Goal: Task Accomplishment & Management: Use online tool/utility

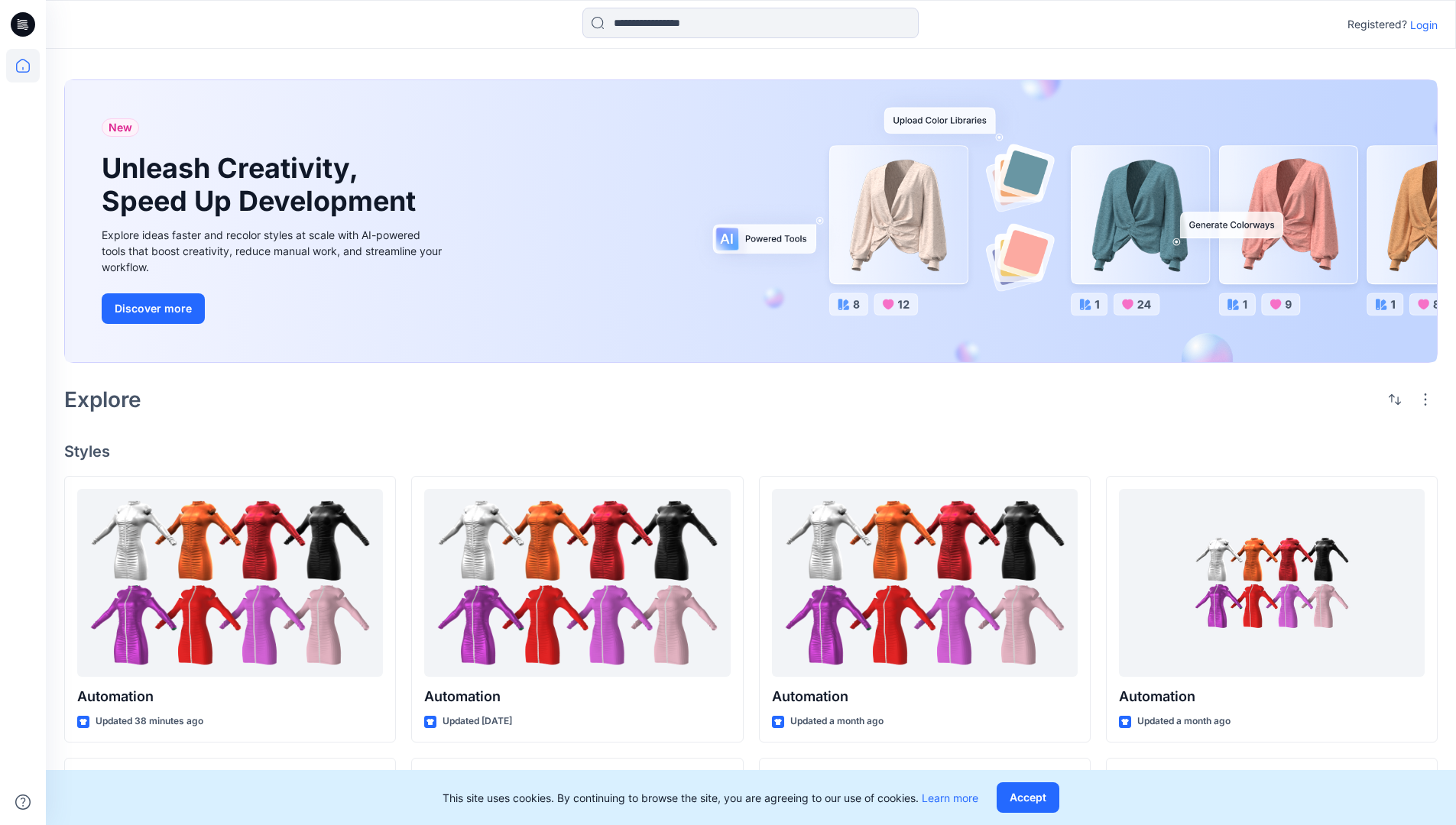
click at [1420, 24] on p "Login" at bounding box center [1424, 25] width 28 height 16
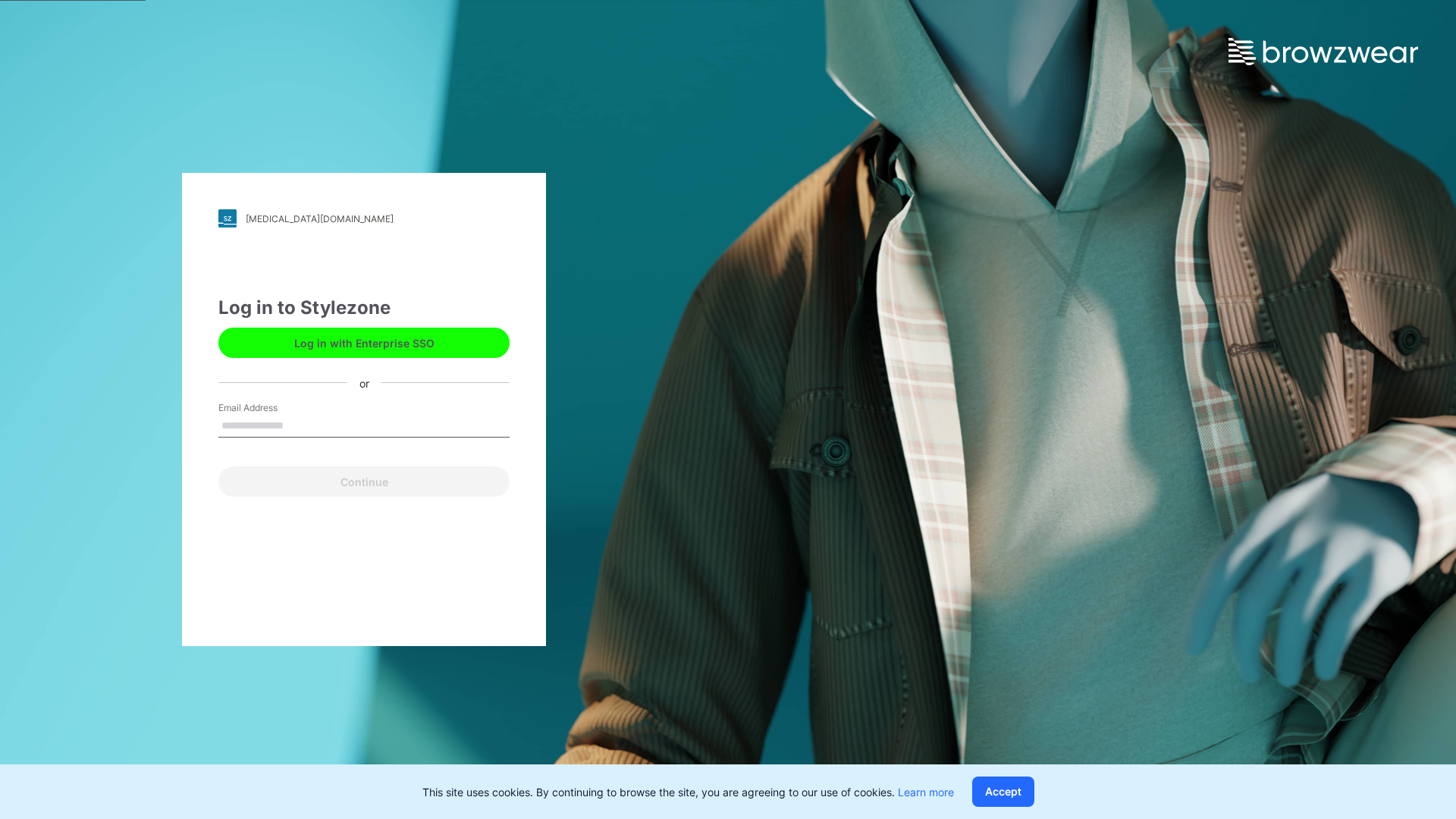
click at [300, 425] on input "Email Address" at bounding box center [363, 426] width 291 height 23
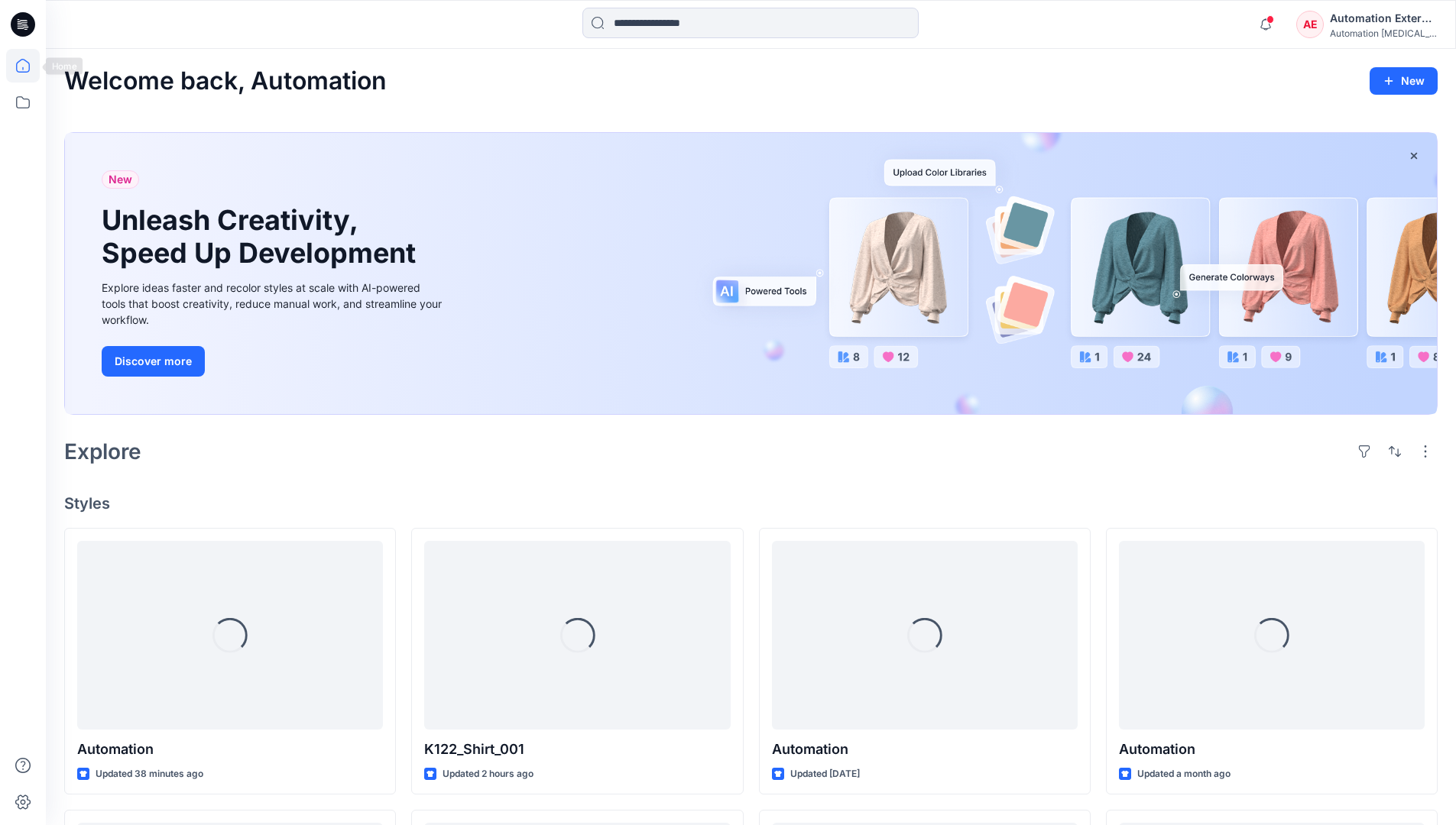
click at [29, 65] on icon at bounding box center [22, 65] width 13 height 13
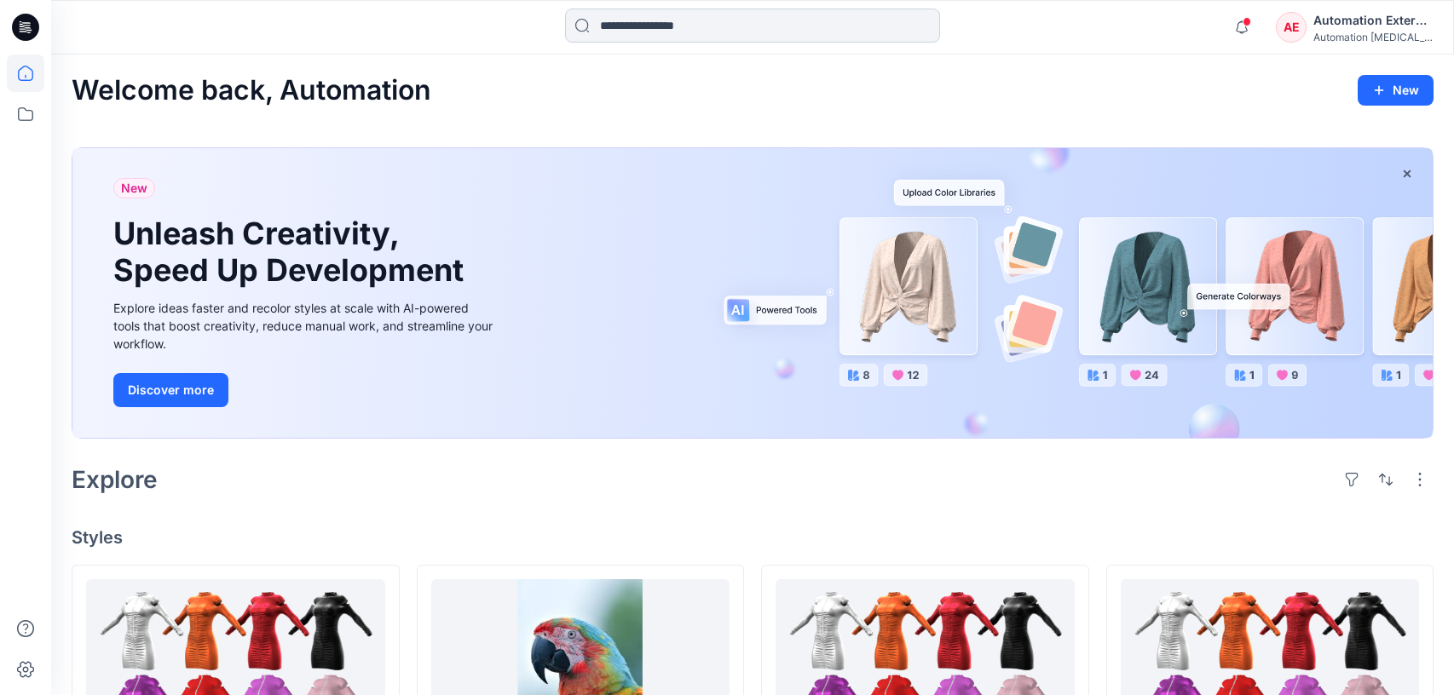
click at [665, 34] on input at bounding box center [752, 26] width 375 height 34
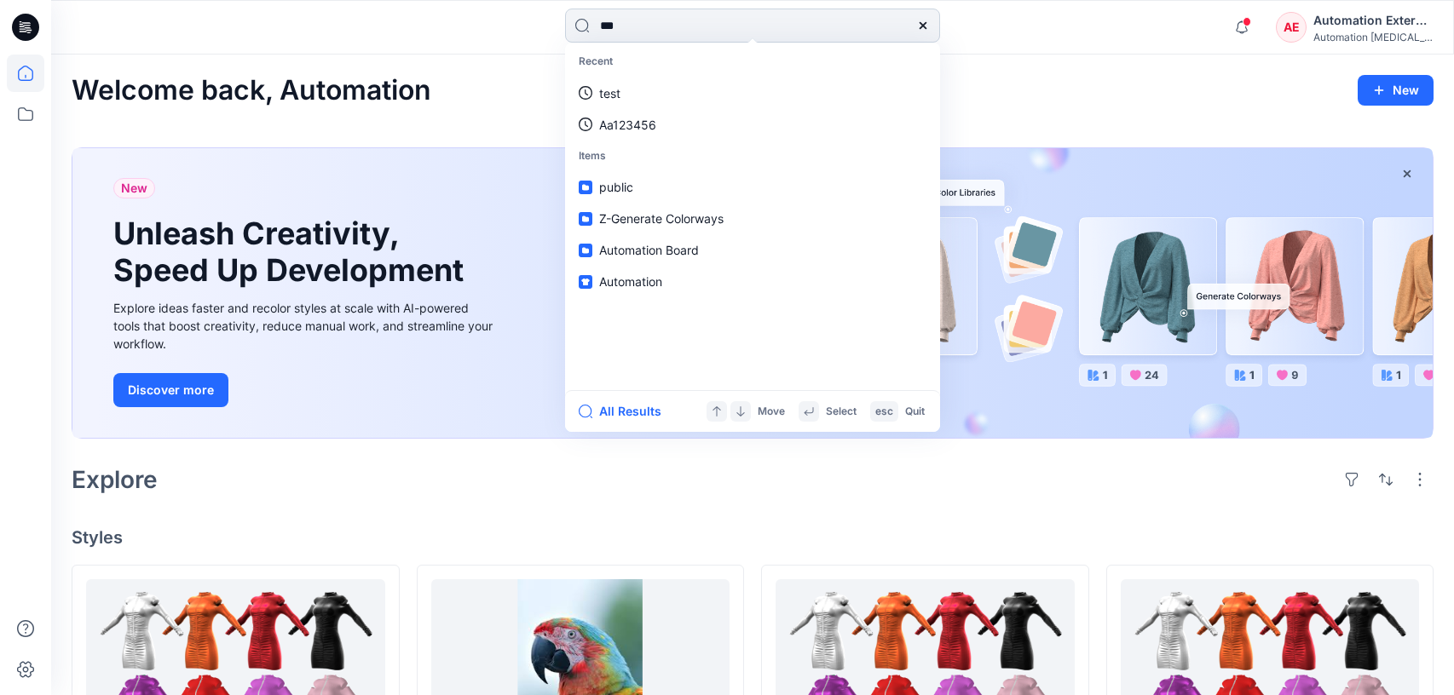
type input "****"
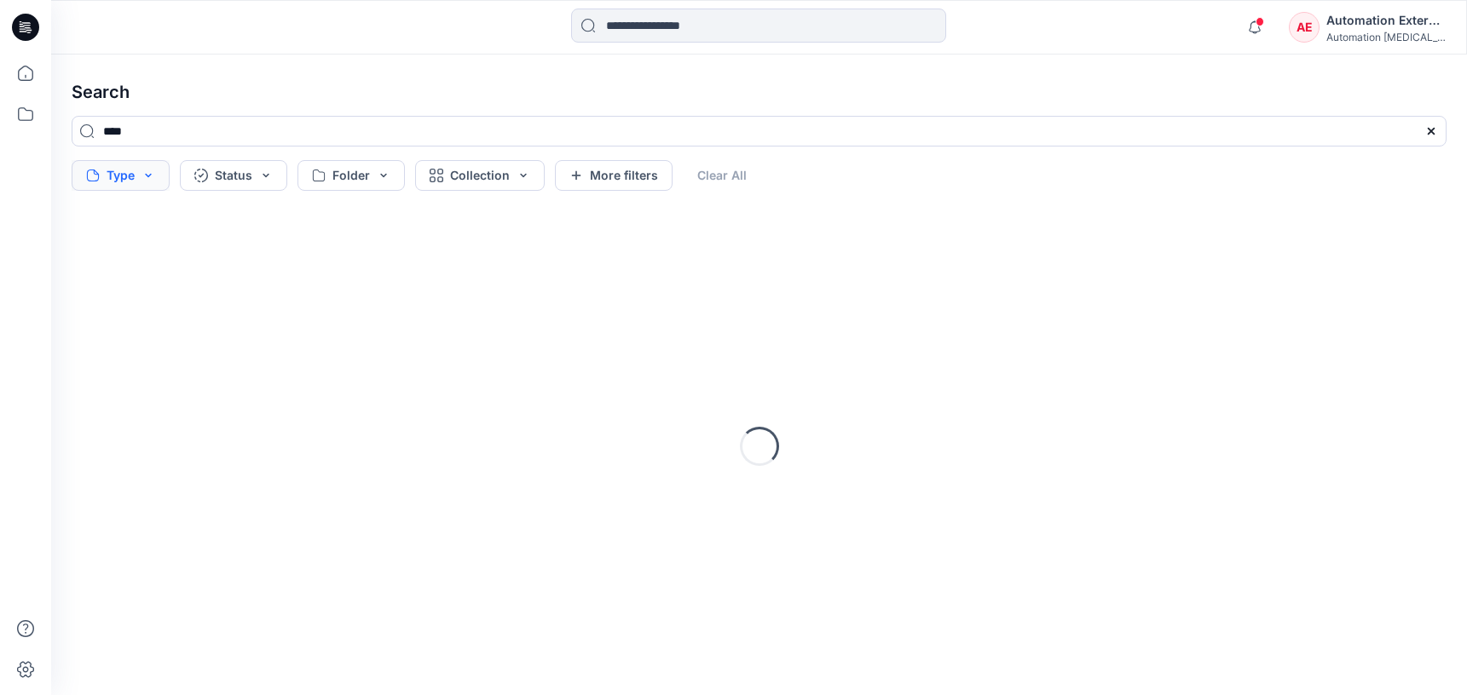
click at [128, 179] on button "Type" at bounding box center [121, 175] width 98 height 31
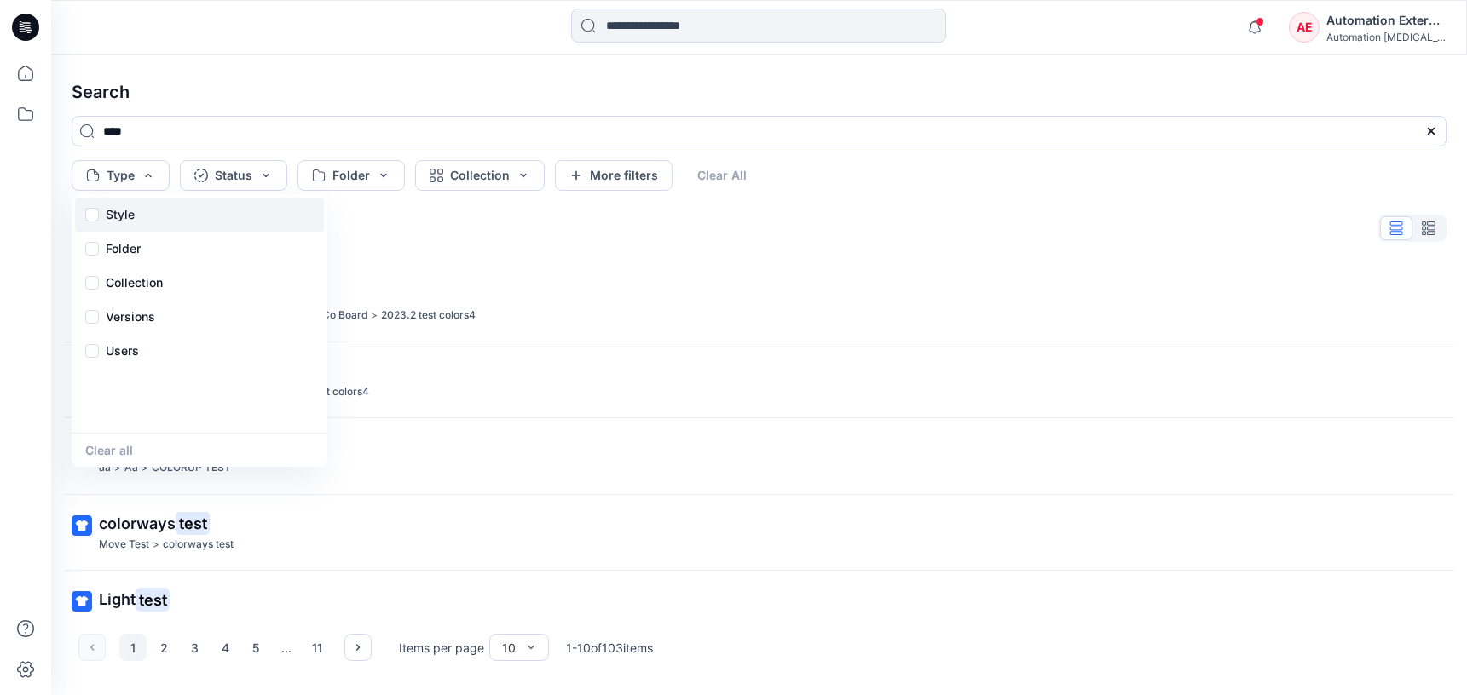
click at [125, 220] on p "Style" at bounding box center [120, 215] width 29 height 20
click at [146, 253] on div "Folder" at bounding box center [199, 249] width 249 height 34
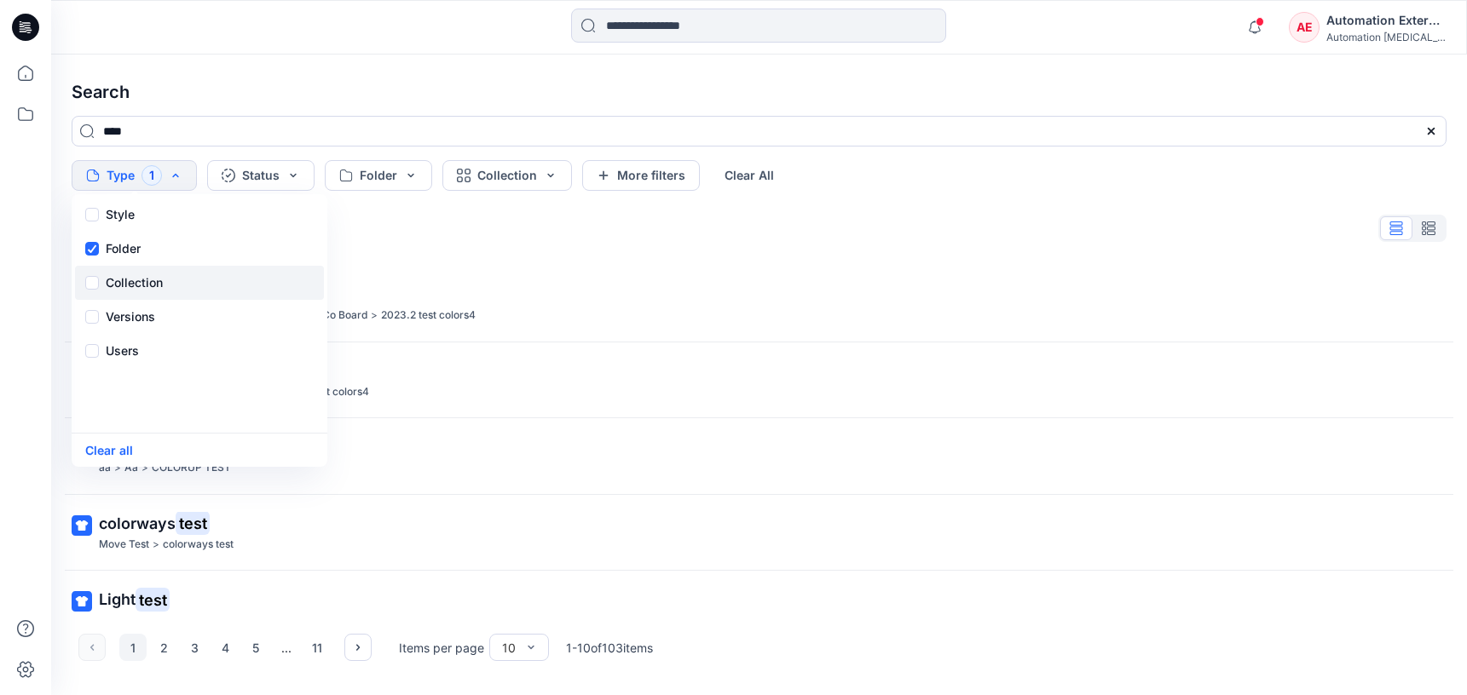
click at [147, 275] on p "Collection" at bounding box center [134, 283] width 57 height 20
click at [153, 312] on p "Versions" at bounding box center [130, 317] width 49 height 20
click at [140, 359] on div "Users" at bounding box center [199, 351] width 249 height 34
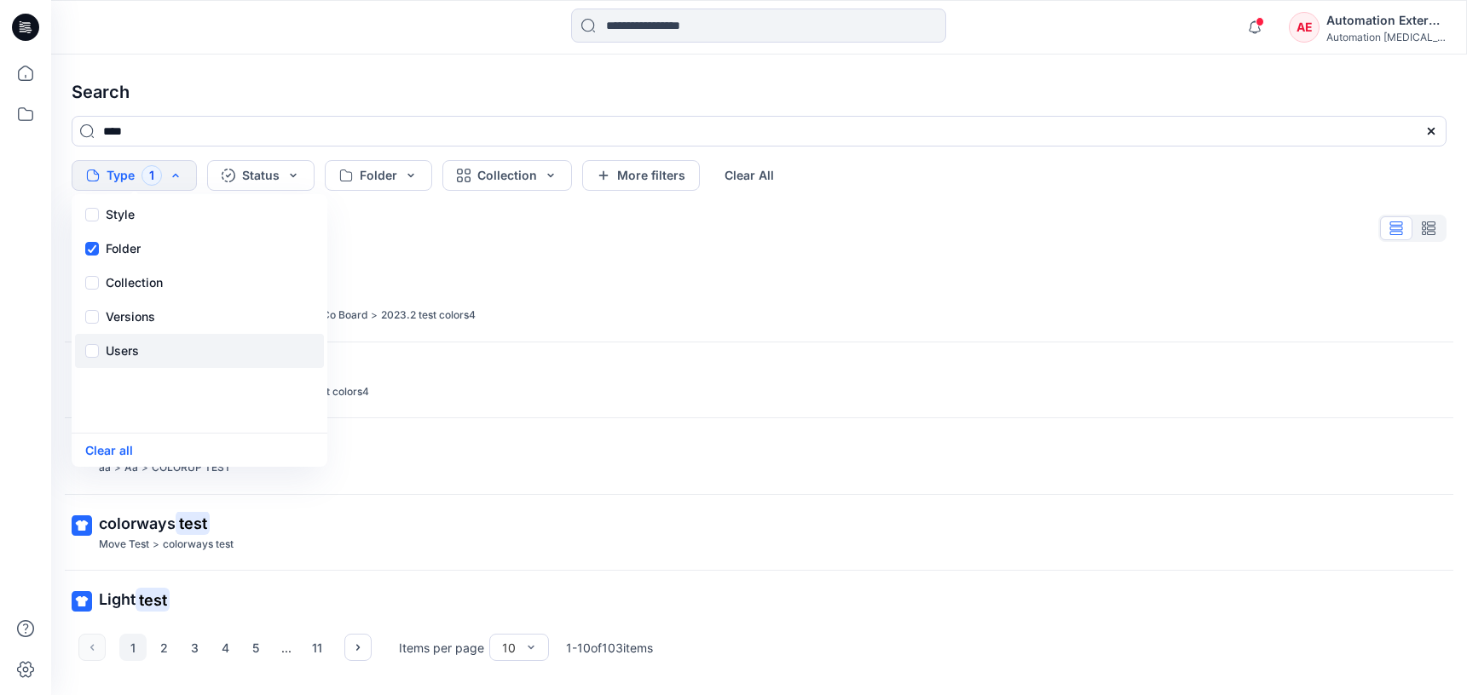
click at [140, 359] on div "Users" at bounding box center [199, 351] width 249 height 34
click at [274, 183] on button "Status" at bounding box center [260, 175] width 107 height 31
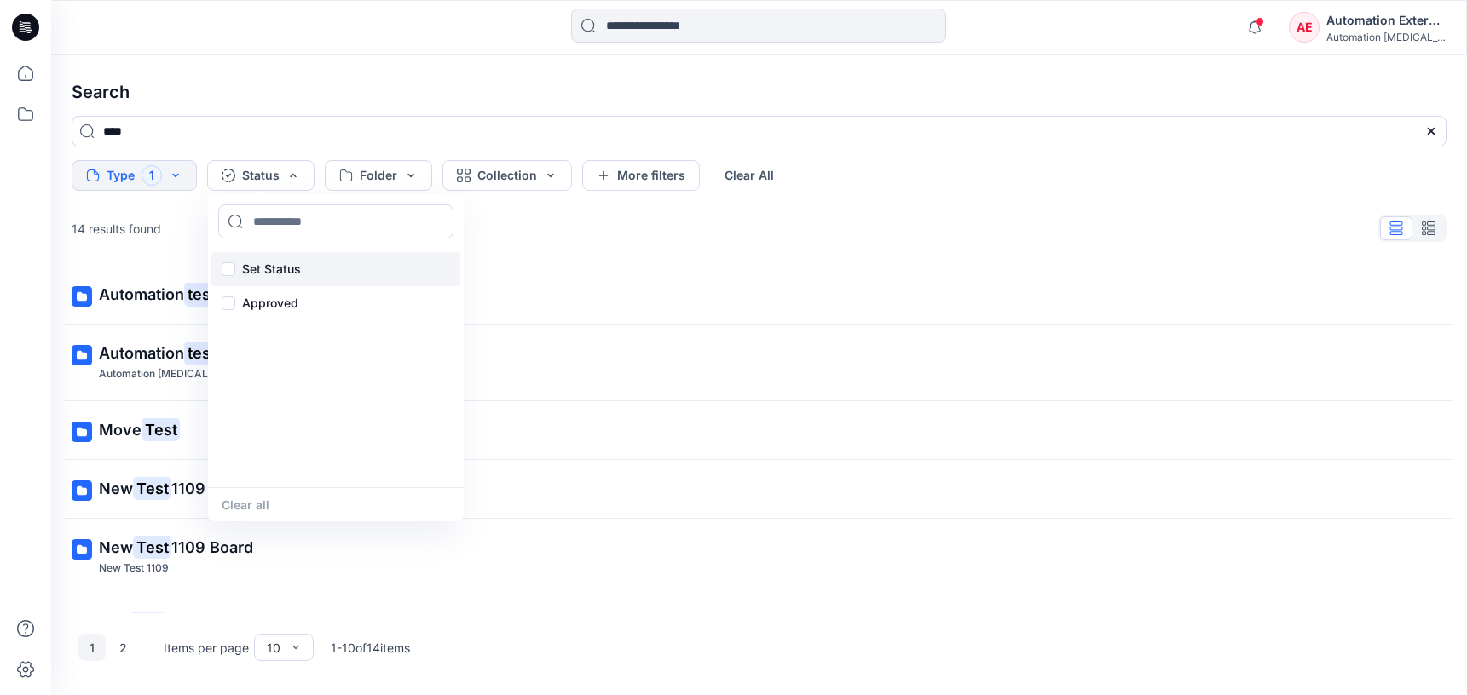
click at [274, 264] on p "Set Status" at bounding box center [271, 269] width 59 height 20
click at [287, 222] on input at bounding box center [335, 222] width 235 height 34
type input "**********"
click at [271, 267] on p "Set Status" at bounding box center [271, 269] width 59 height 20
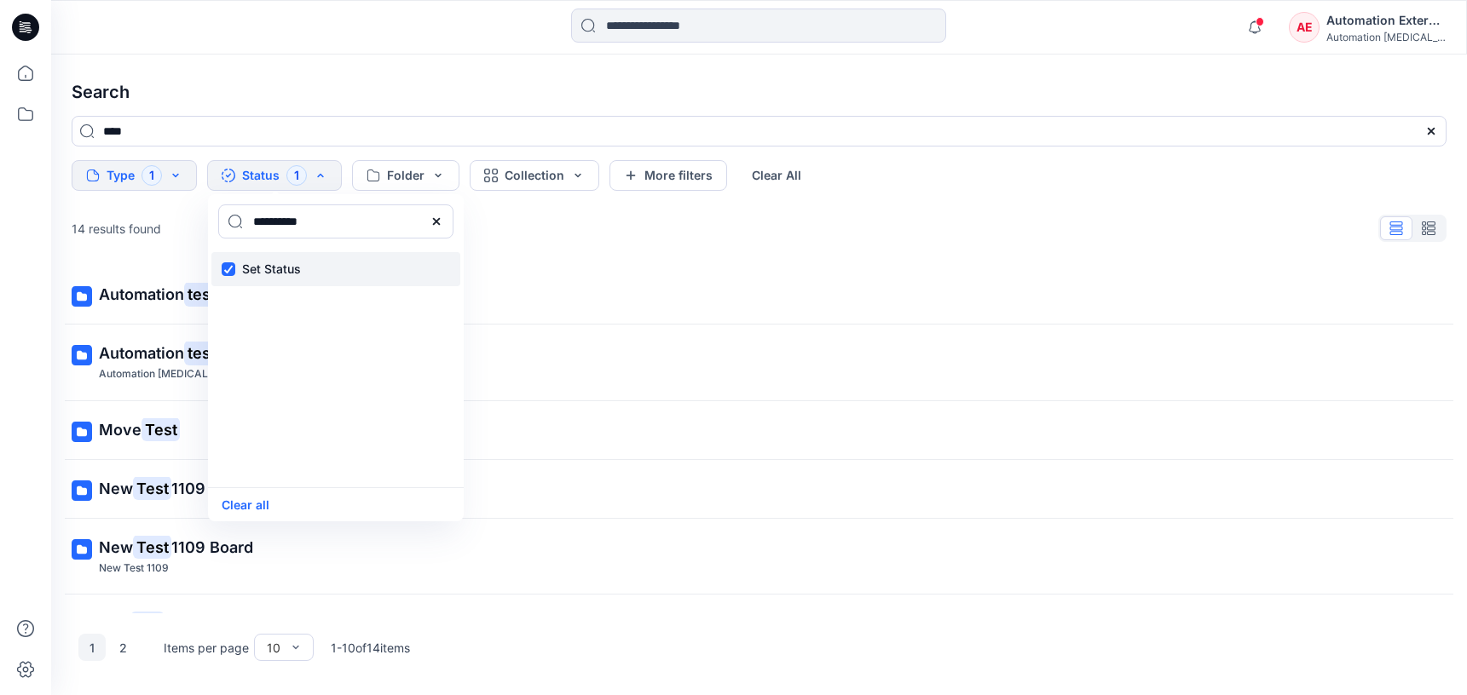
click at [271, 267] on p "Set Status" at bounding box center [271, 269] width 59 height 20
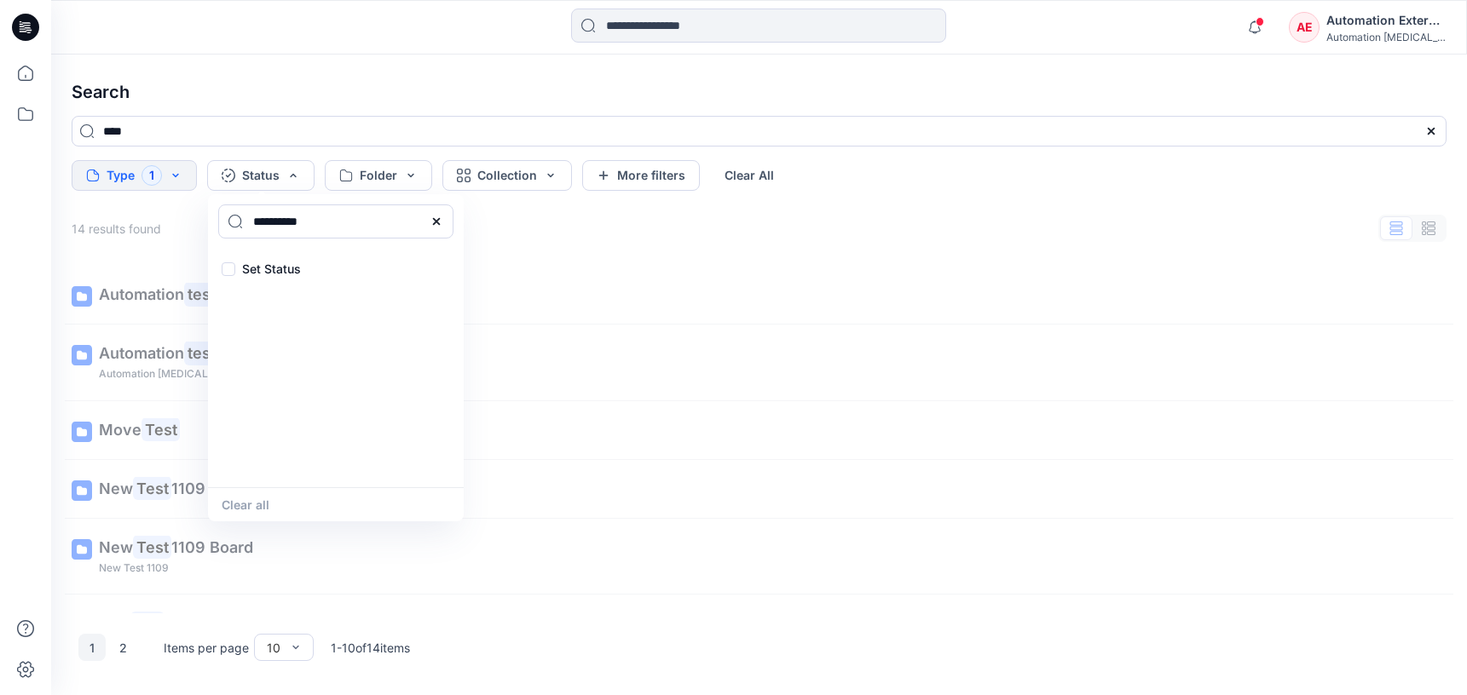
click at [441, 225] on icon at bounding box center [436, 222] width 14 height 14
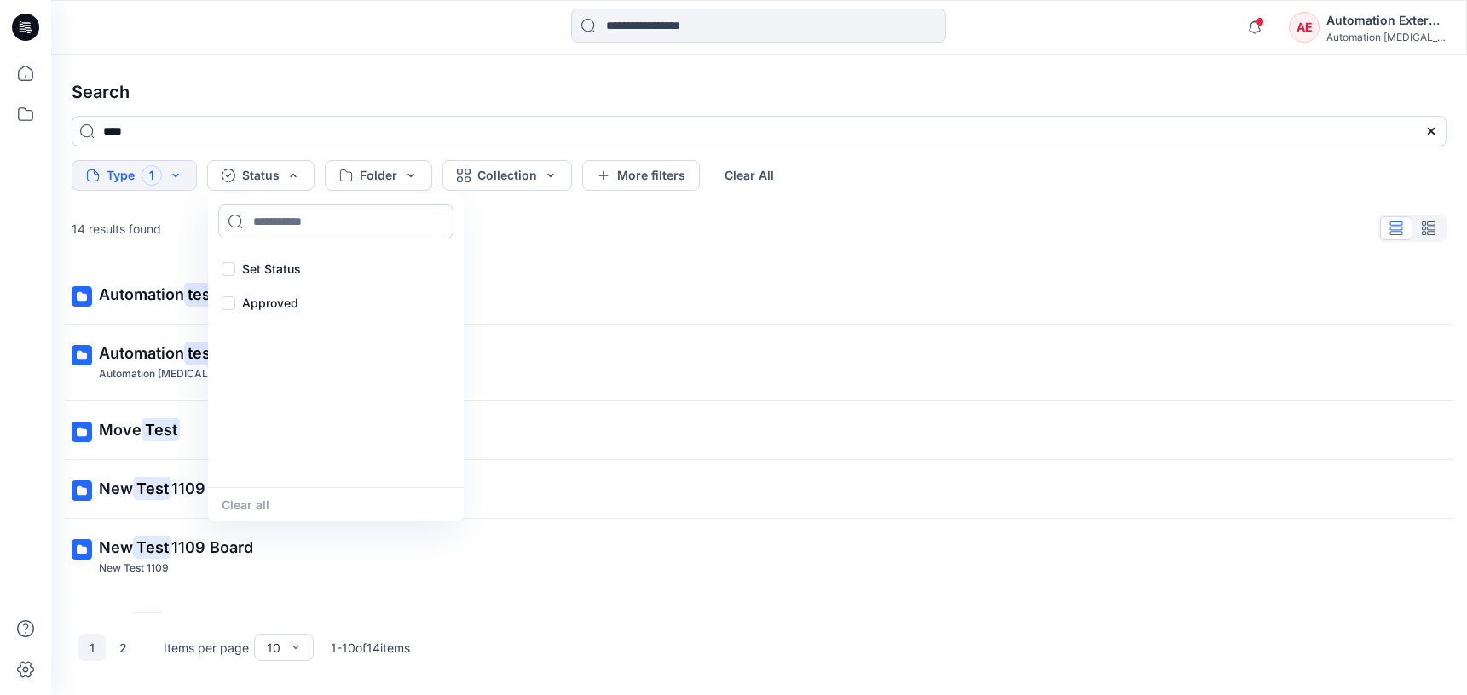
click at [370, 227] on input at bounding box center [335, 222] width 235 height 34
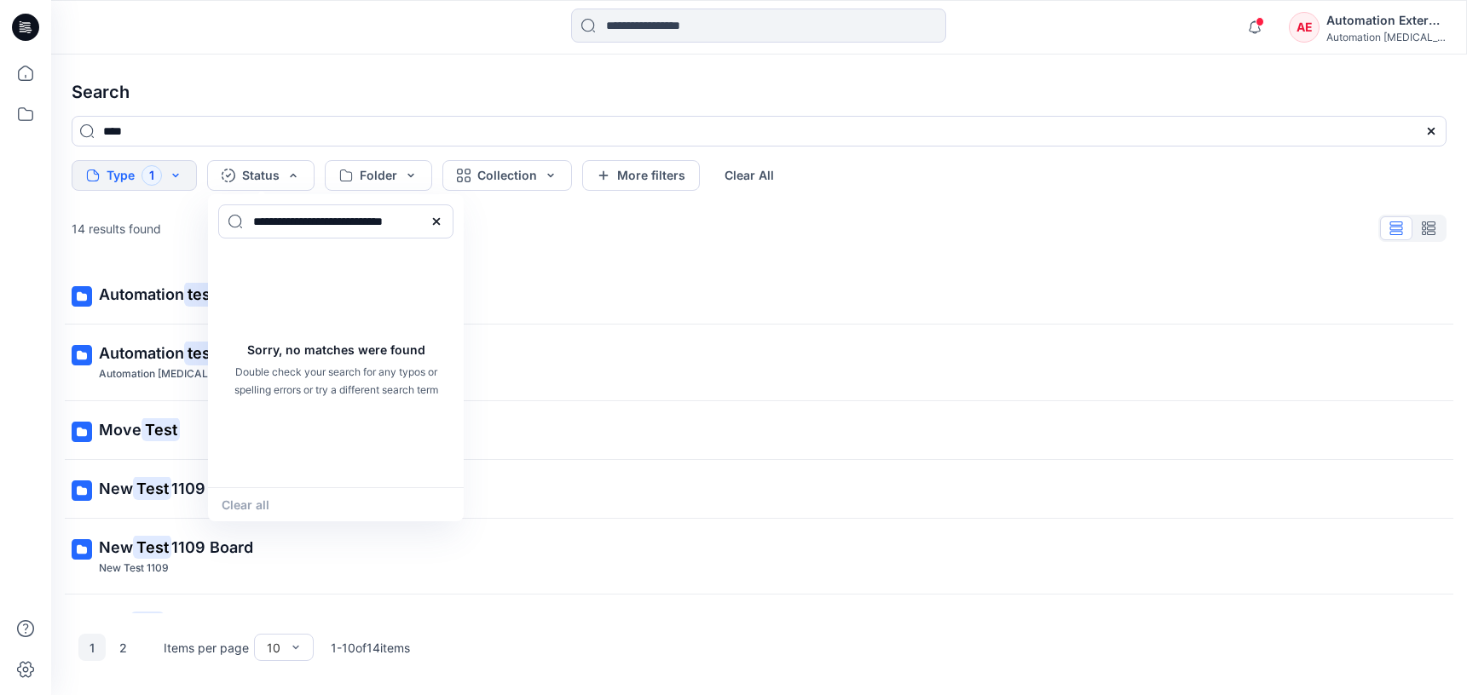
type input "**********"
click at [263, 499] on div "Clear all" at bounding box center [336, 504] width 256 height 34
click at [441, 222] on icon at bounding box center [436, 222] width 14 height 14
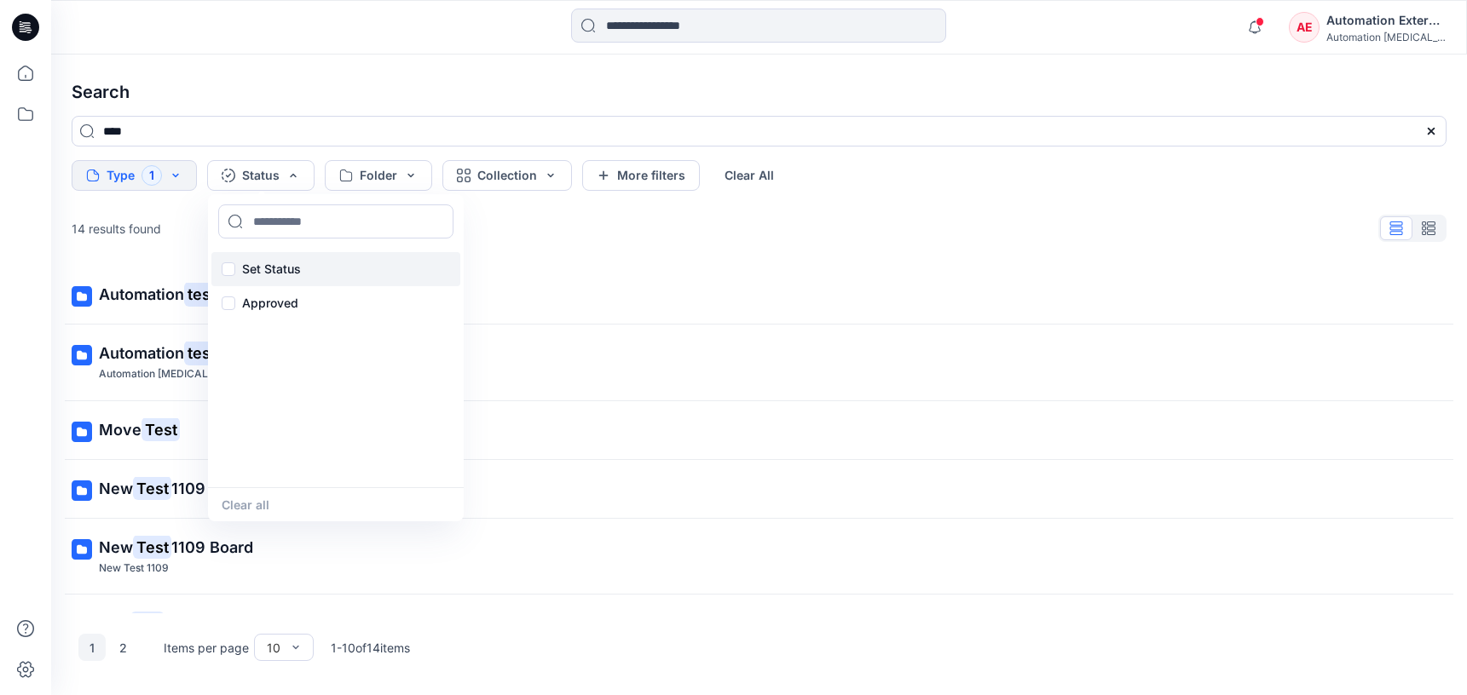
click at [277, 266] on p "Set Status" at bounding box center [271, 269] width 59 height 20
click at [262, 506] on button "Clear all" at bounding box center [246, 505] width 48 height 20
click at [391, 176] on button "Folder" at bounding box center [378, 175] width 107 height 31
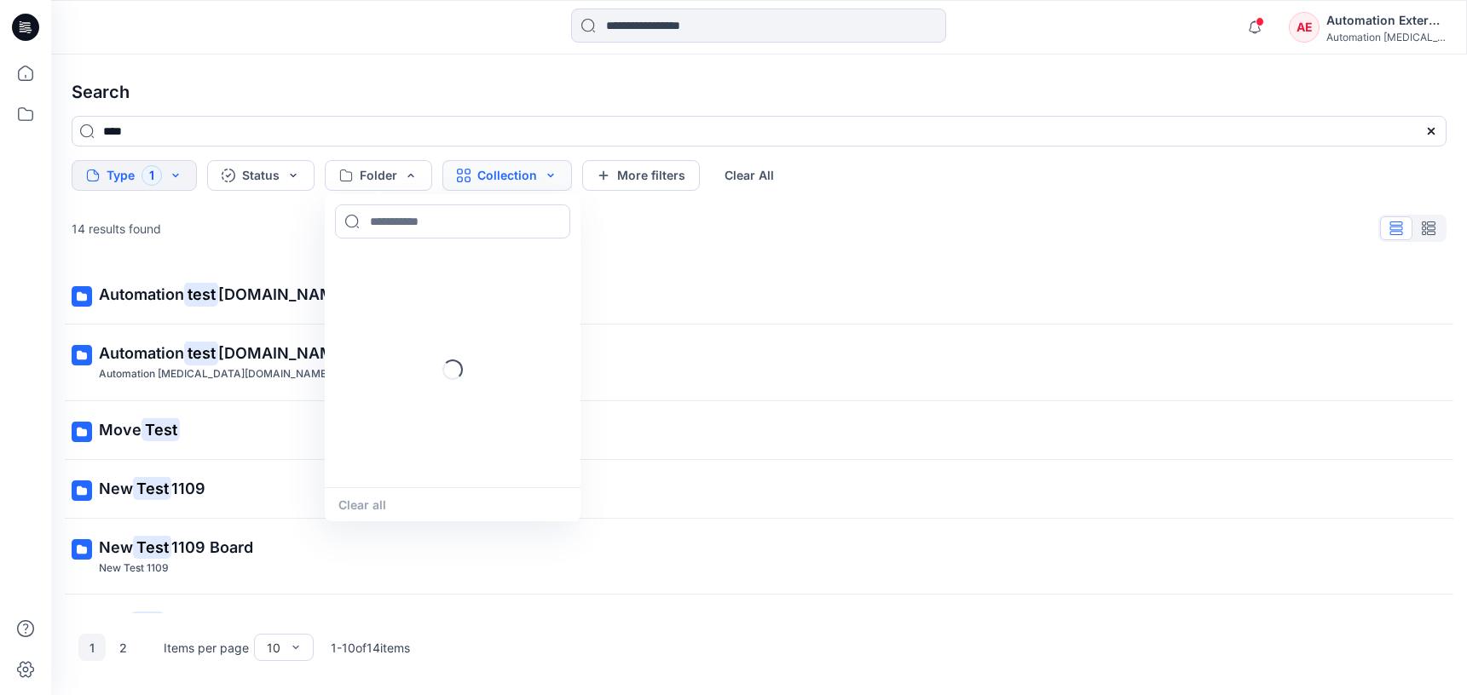
click at [487, 181] on button "Collection" at bounding box center [507, 175] width 130 height 31
click at [677, 171] on button "More filters" at bounding box center [641, 175] width 118 height 31
click at [745, 171] on button "Metadata" at bounding box center [788, 175] width 124 height 31
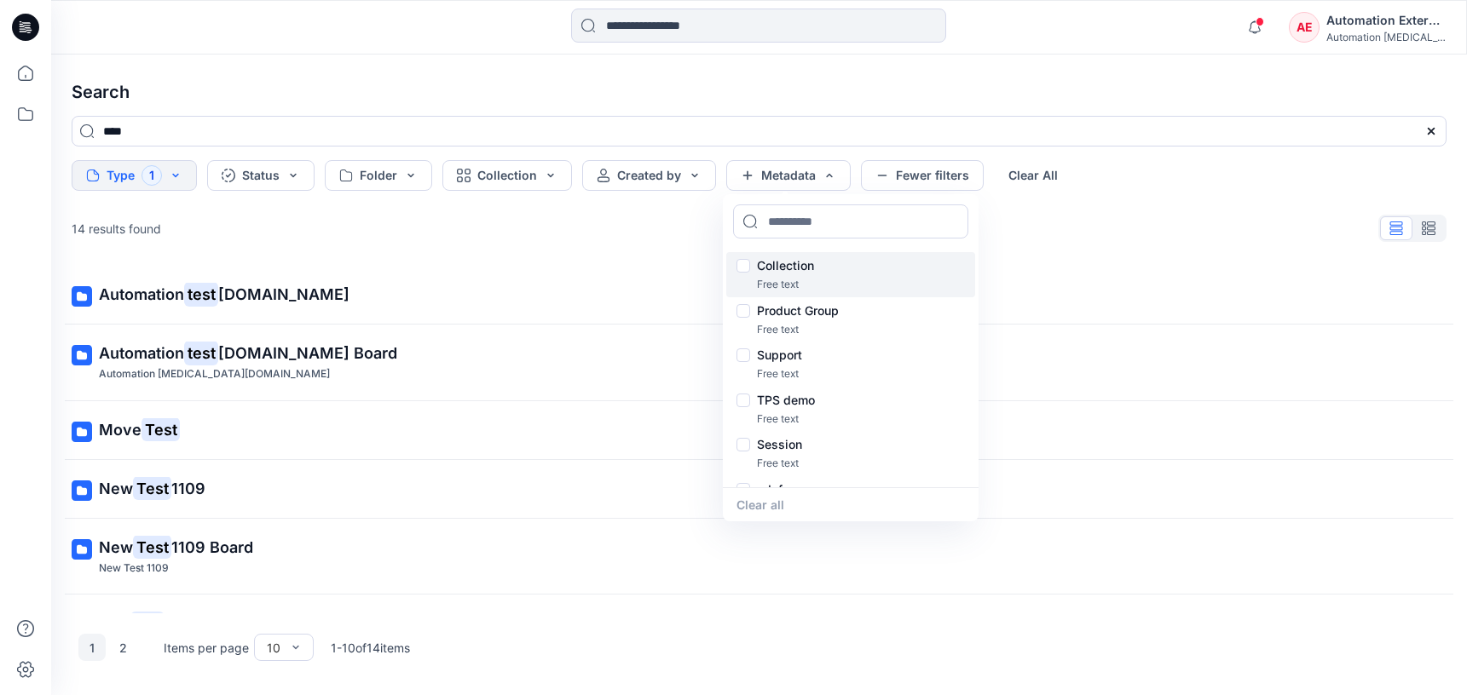
click at [792, 268] on p "Collection" at bounding box center [785, 266] width 57 height 20
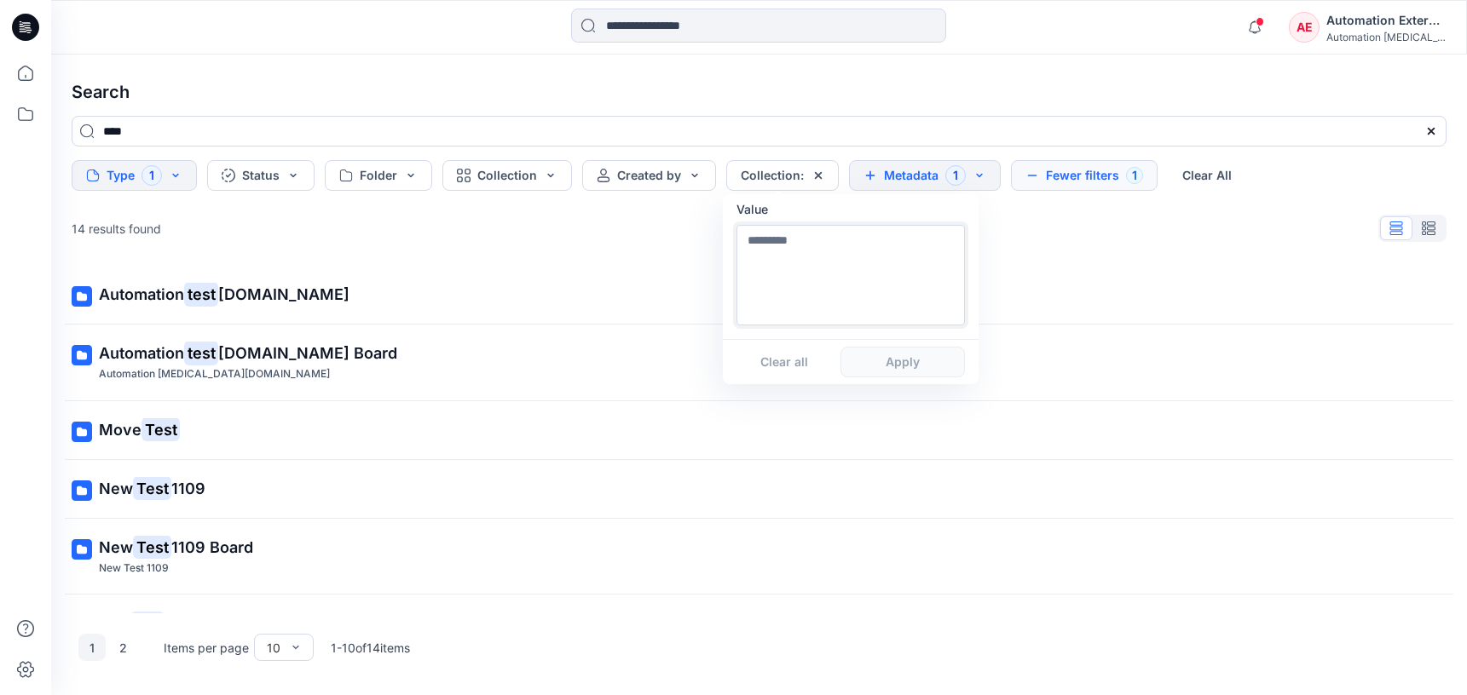
click at [792, 296] on textarea at bounding box center [850, 275] width 228 height 101
type textarea "**********"
click at [901, 372] on button "Apply" at bounding box center [902, 362] width 124 height 31
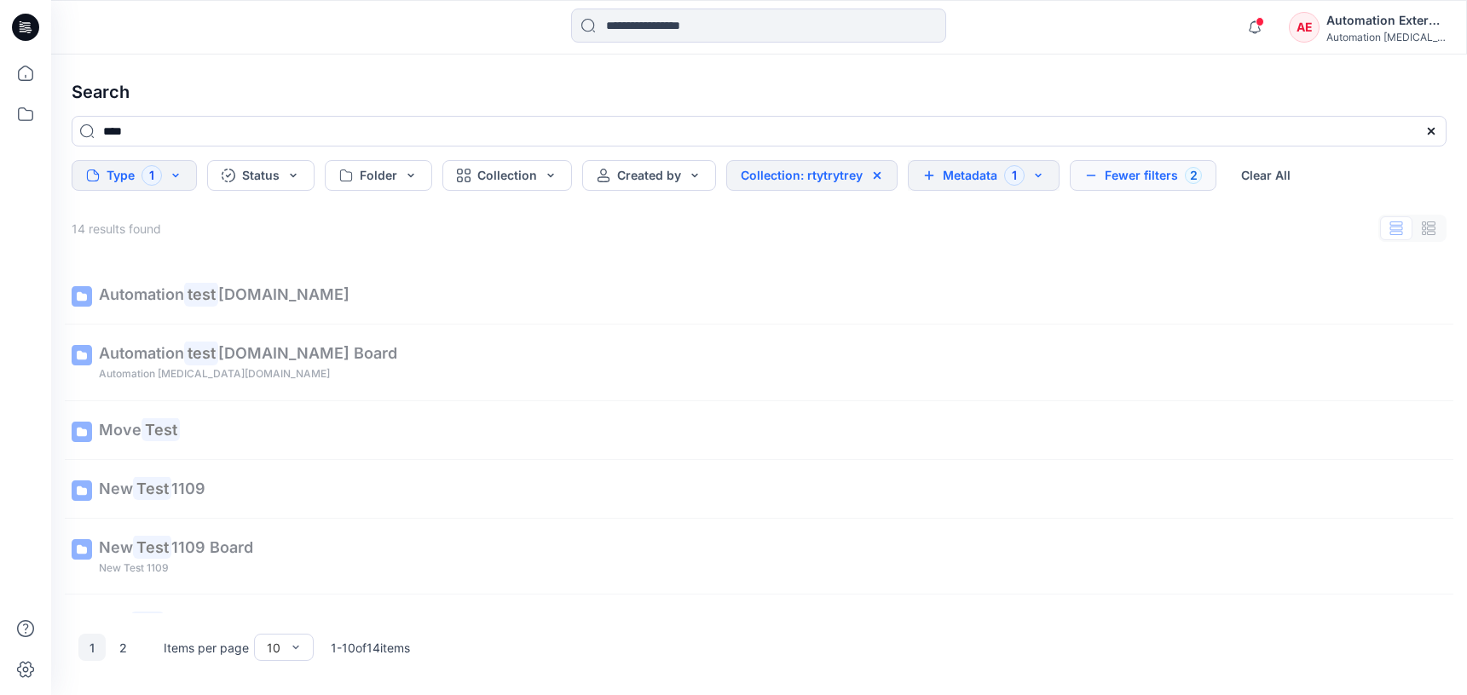
click at [978, 179] on button "Metadata 1" at bounding box center [984, 175] width 152 height 31
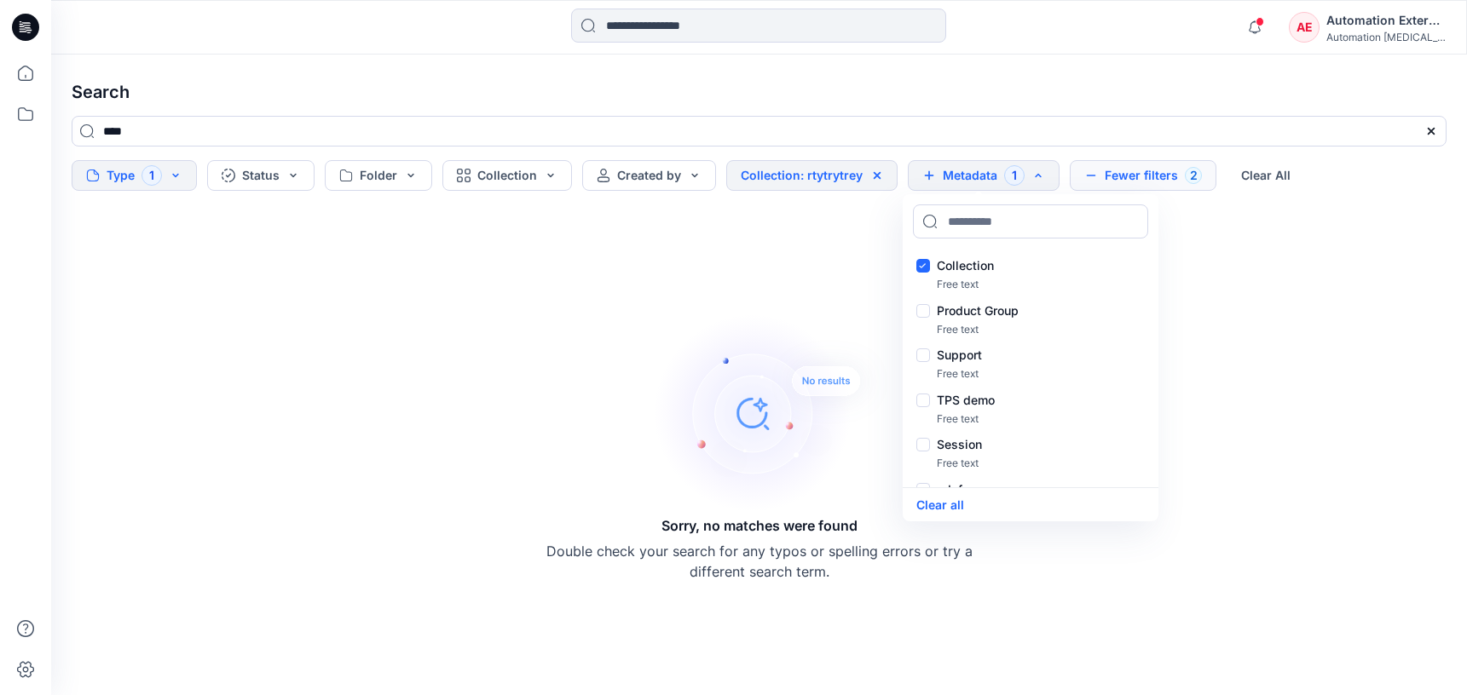
click at [1137, 170] on button "Fewer filters 2" at bounding box center [1142, 175] width 147 height 31
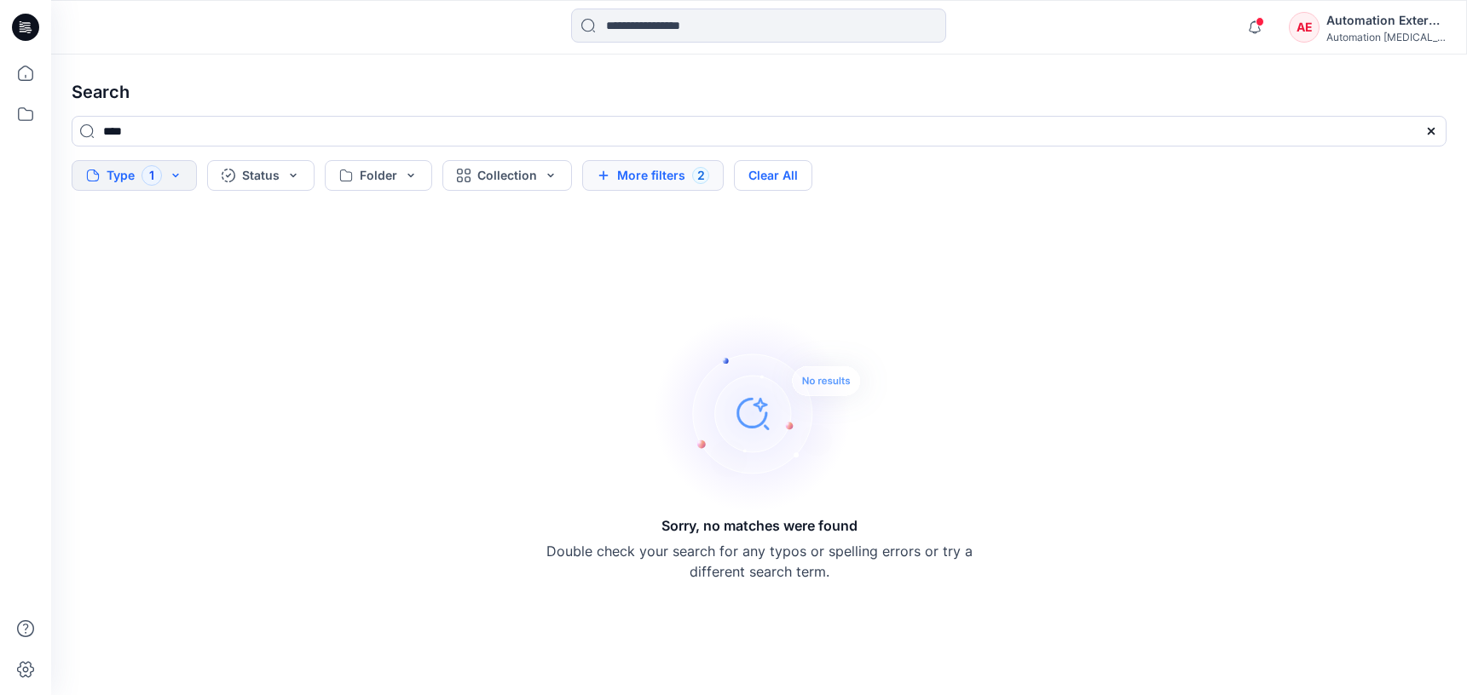
click at [798, 179] on button "Clear All" at bounding box center [773, 175] width 78 height 31
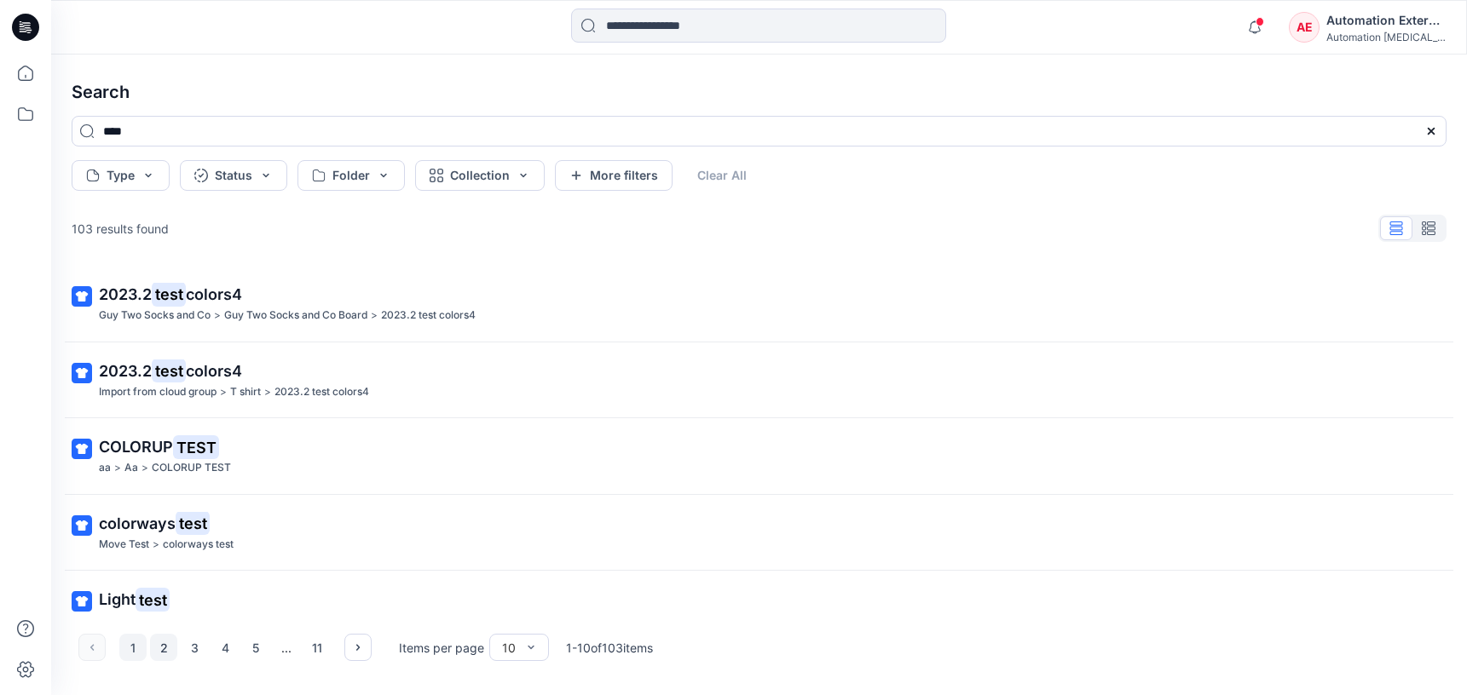
click at [158, 649] on button "2" at bounding box center [163, 647] width 27 height 27
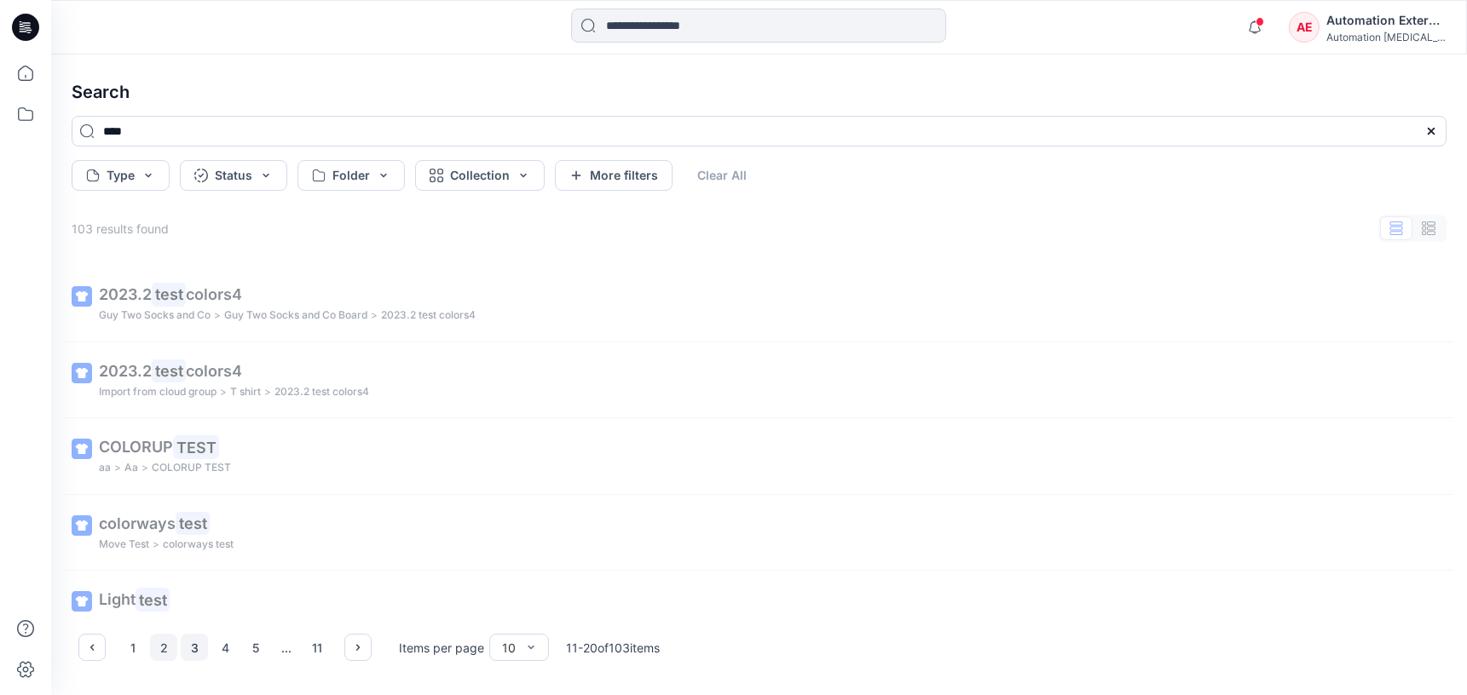
click at [198, 649] on button "3" at bounding box center [194, 647] width 27 height 27
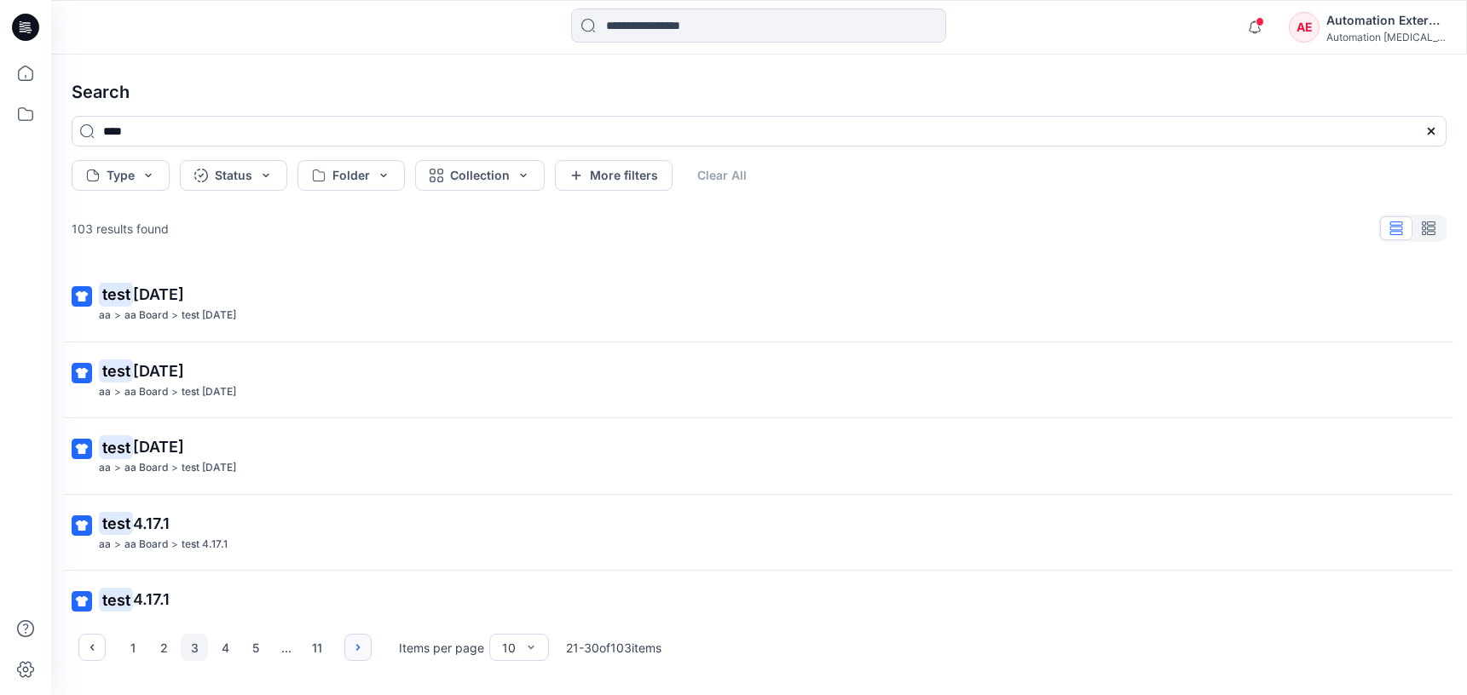
click at [356, 647] on icon "button" at bounding box center [358, 648] width 14 height 14
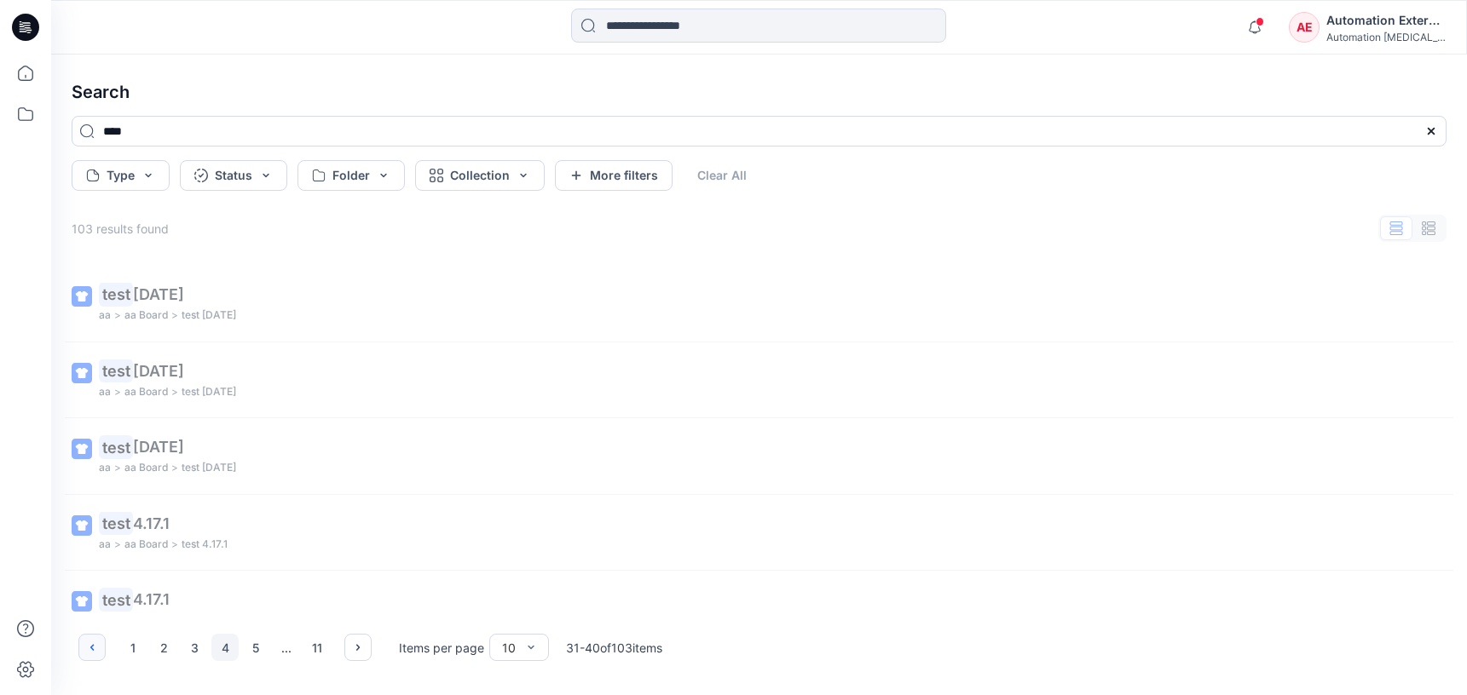
click at [103, 648] on button "button" at bounding box center [91, 647] width 27 height 27
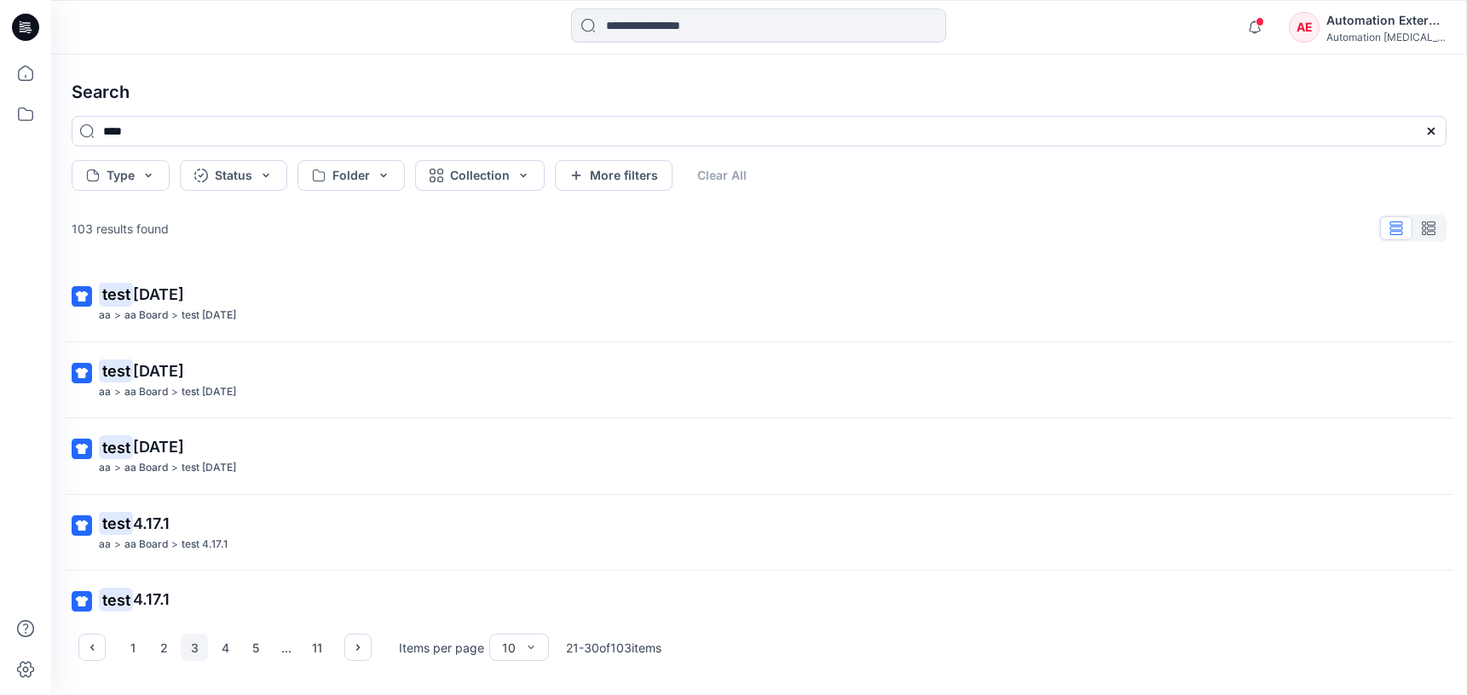
click at [1386, 26] on div "Automation External" at bounding box center [1385, 20] width 119 height 20
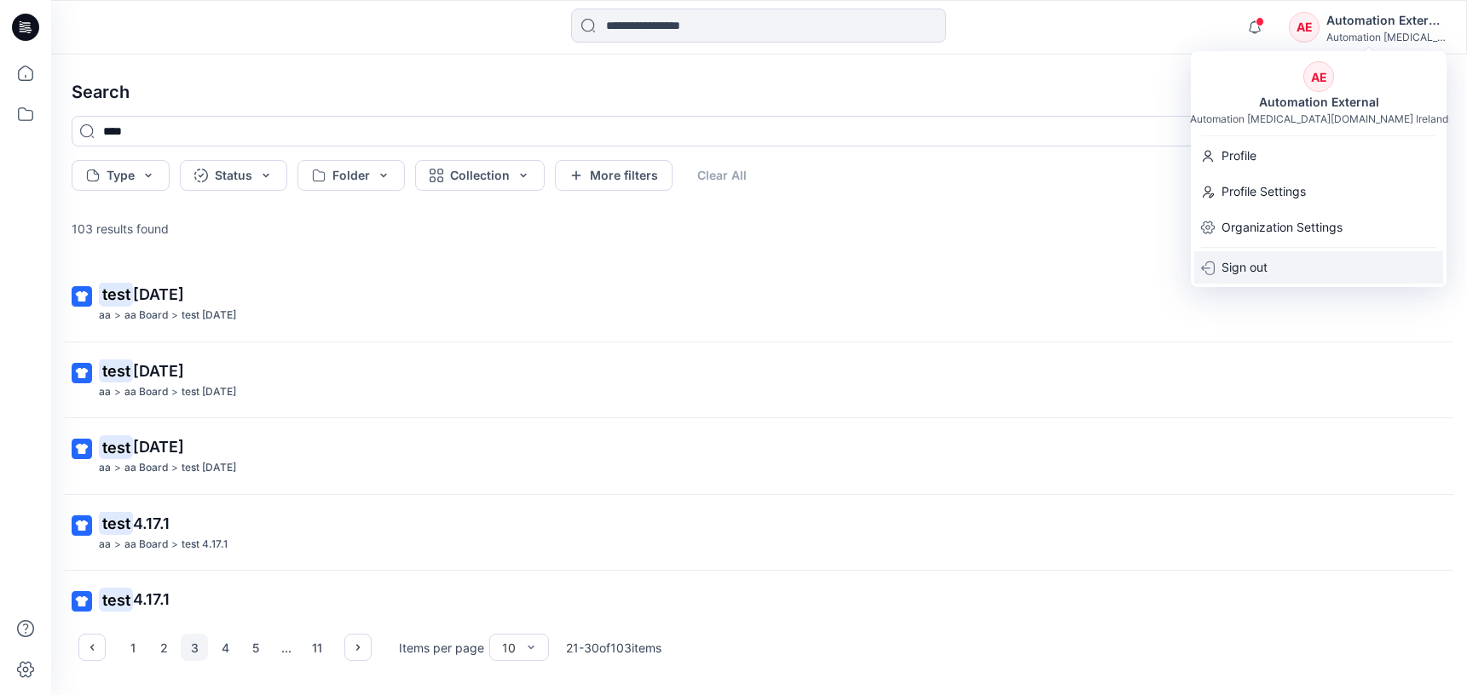
click at [1277, 265] on div "Sign out" at bounding box center [1318, 267] width 249 height 32
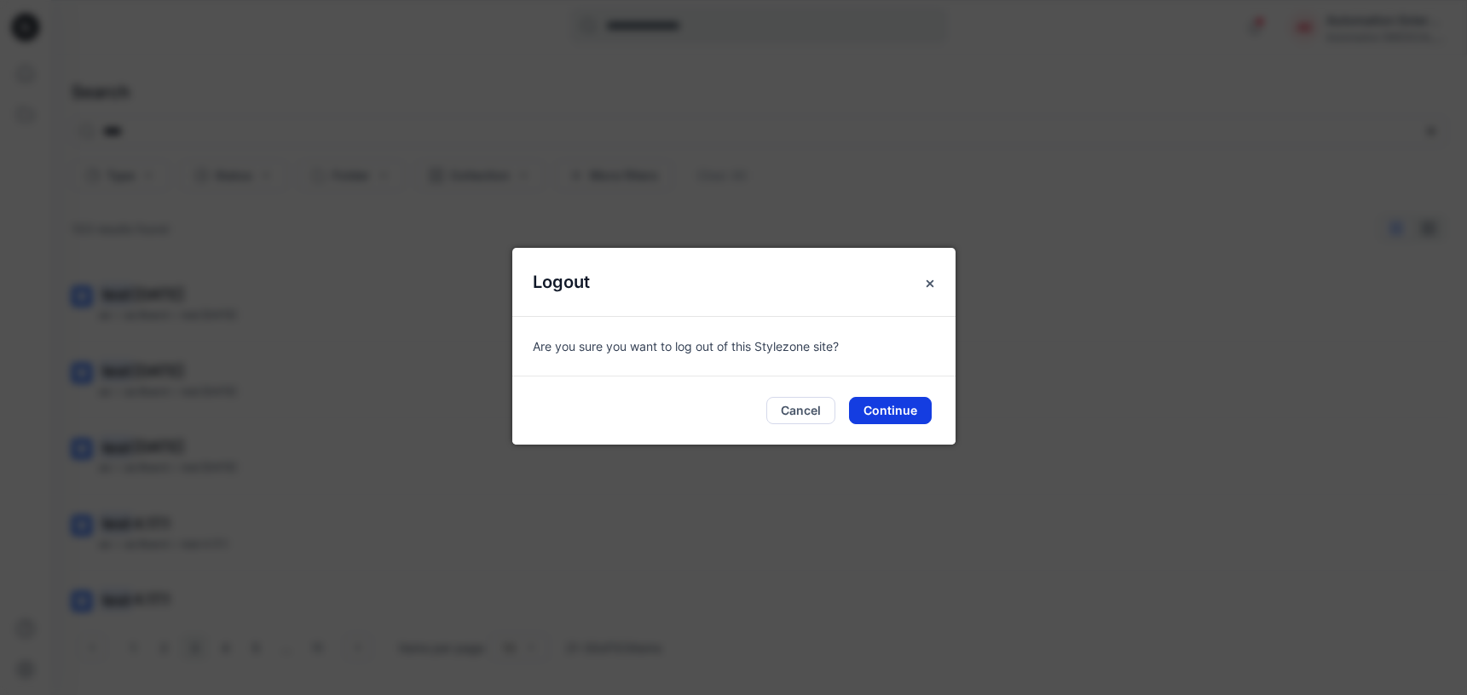
click at [900, 404] on button "Continue" at bounding box center [890, 410] width 83 height 27
